Goal: Use online tool/utility: Utilize a website feature to perform a specific function

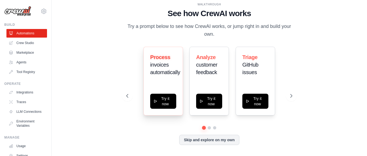
click at [162, 57] on span "Process" at bounding box center [160, 57] width 20 height 6
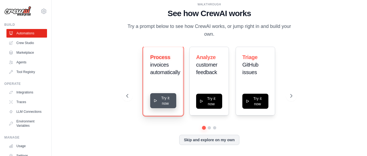
click at [165, 104] on button "Try it now" at bounding box center [163, 100] width 26 height 15
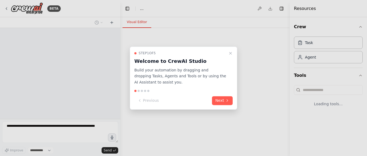
select select "****"
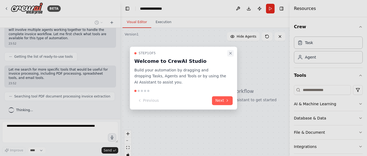
scroll to position [64, 0]
click at [230, 53] on icon "Close walkthrough" at bounding box center [230, 53] width 2 height 2
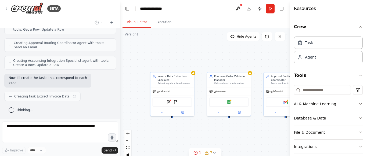
scroll to position [224, 0]
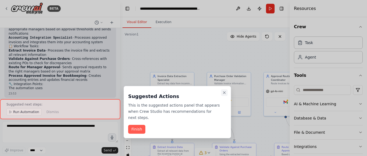
click at [223, 91] on icon "Close walkthrough" at bounding box center [224, 93] width 4 height 4
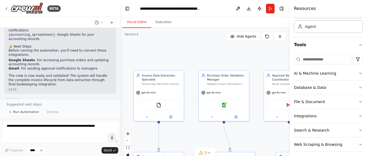
scroll to position [35, 0]
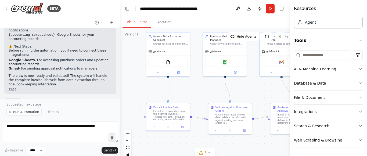
drag, startPoint x: 238, startPoint y: 75, endPoint x: 238, endPoint y: 27, distance: 47.6
click at [238, 27] on div "Visual Editor Execution Version 1 Show Tools Hide Agents .deletable-edge-delete…" at bounding box center [204, 86] width 169 height 139
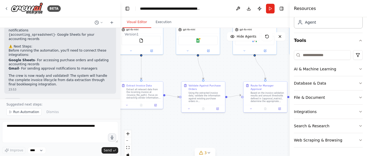
drag, startPoint x: 244, startPoint y: 146, endPoint x: 209, endPoint y: 124, distance: 41.5
click at [209, 124] on div ".deletable-edge-delete-btn { width: 20px; height: 20px; border: 0px solid #ffff…" at bounding box center [204, 95] width 169 height 134
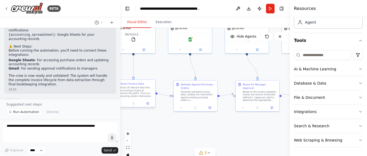
click at [137, 91] on div "Extract all relevant data from the incoming invoice at {invoice_file_path}. Foc…" at bounding box center [136, 91] width 34 height 11
click at [147, 105] on icon at bounding box center [147, 103] width 3 height 3
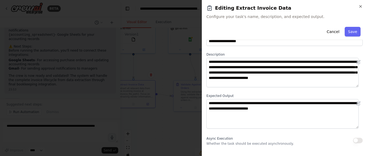
scroll to position [27, 0]
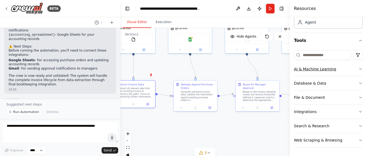
click at [326, 70] on button "AI & Machine Learning" at bounding box center [328, 69] width 69 height 14
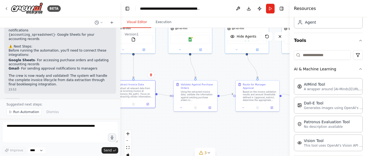
click at [257, 141] on div ".deletable-edge-delete-btn { width: 20px; height: 20px; border: 0px solid #ffff…" at bounding box center [204, 95] width 169 height 134
